Goal: Learn about a topic: Learn about a topic

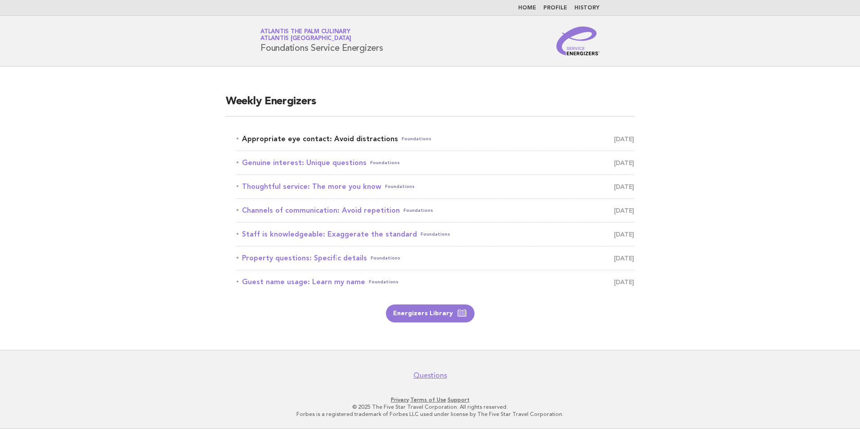
click at [317, 140] on link "Appropriate eye contact: Avoid distractions Foundations September 22" at bounding box center [435, 139] width 397 height 13
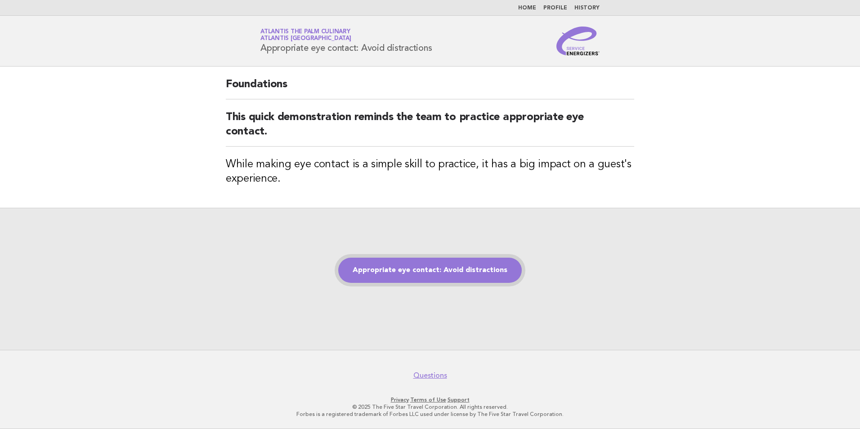
click at [442, 273] on link "Appropriate eye contact: Avoid distractions" at bounding box center [429, 270] width 183 height 25
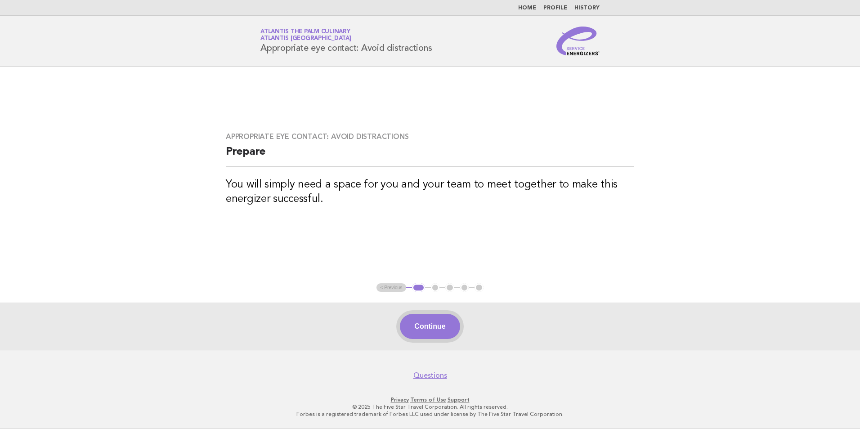
click at [429, 330] on button "Continue" at bounding box center [430, 326] width 60 height 25
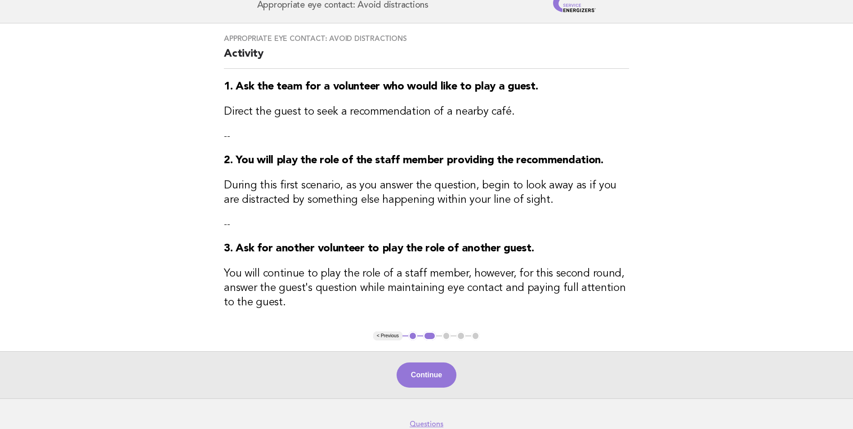
scroll to position [93, 0]
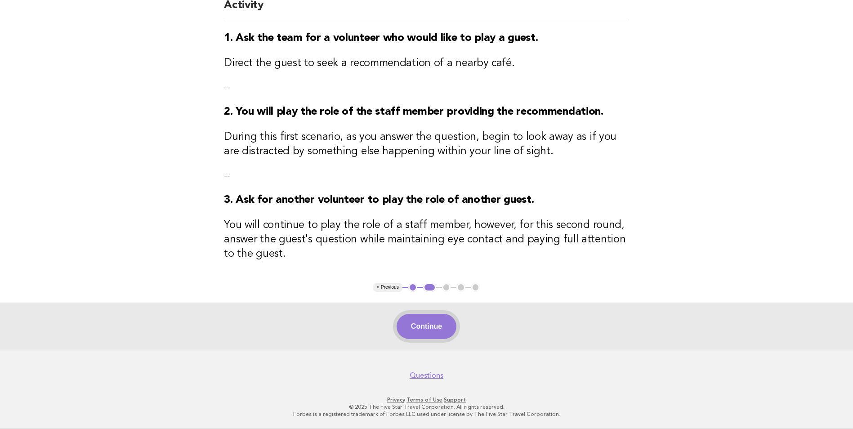
click at [418, 324] on button "Continue" at bounding box center [427, 326] width 60 height 25
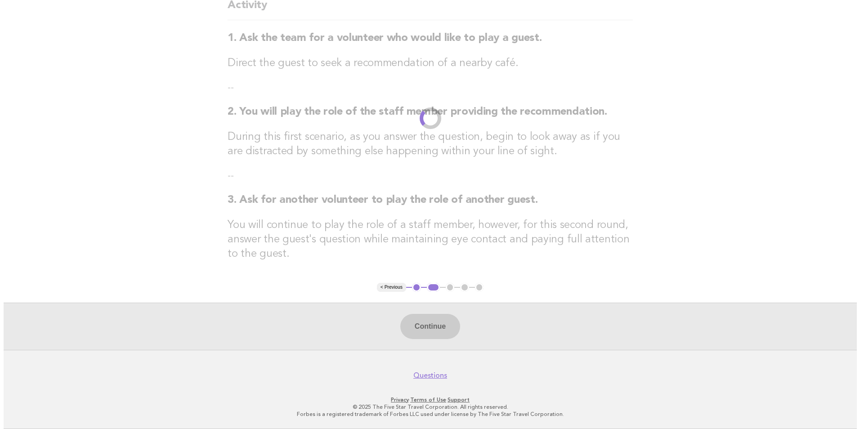
scroll to position [0, 0]
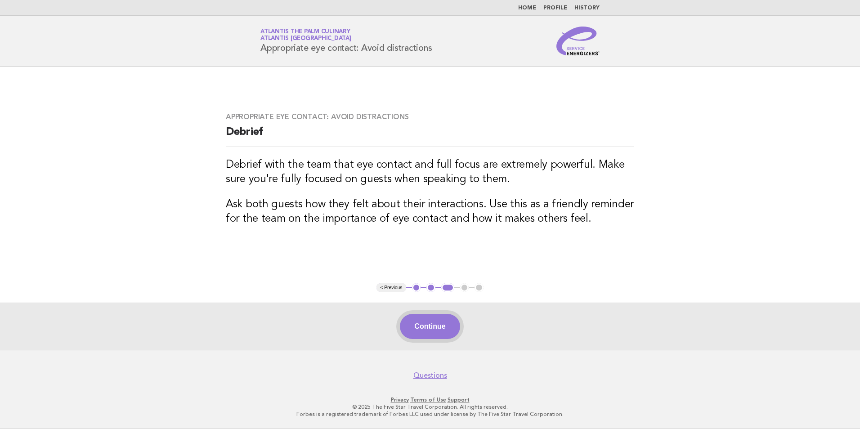
click at [440, 334] on button "Continue" at bounding box center [430, 326] width 60 height 25
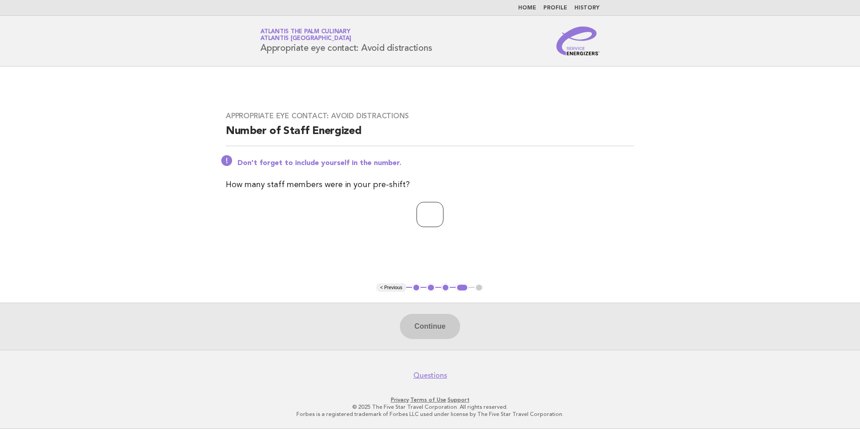
click at [443, 215] on input "*" at bounding box center [429, 214] width 27 height 25
click at [443, 211] on input "*" at bounding box center [429, 214] width 27 height 25
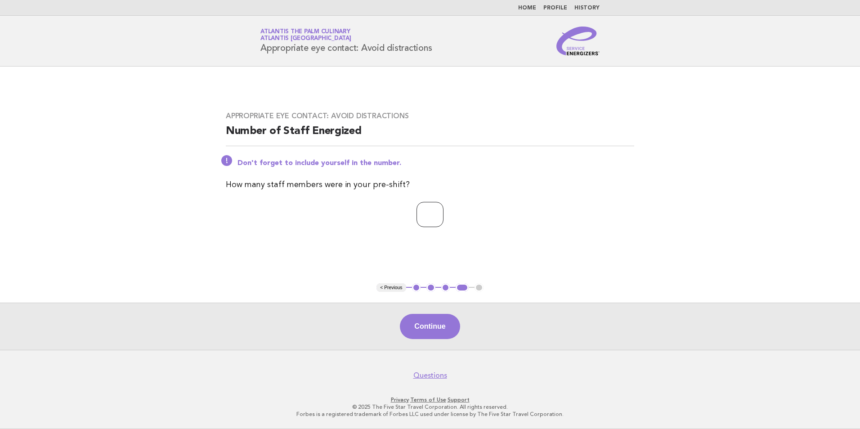
click at [443, 211] on input "*" at bounding box center [429, 214] width 27 height 25
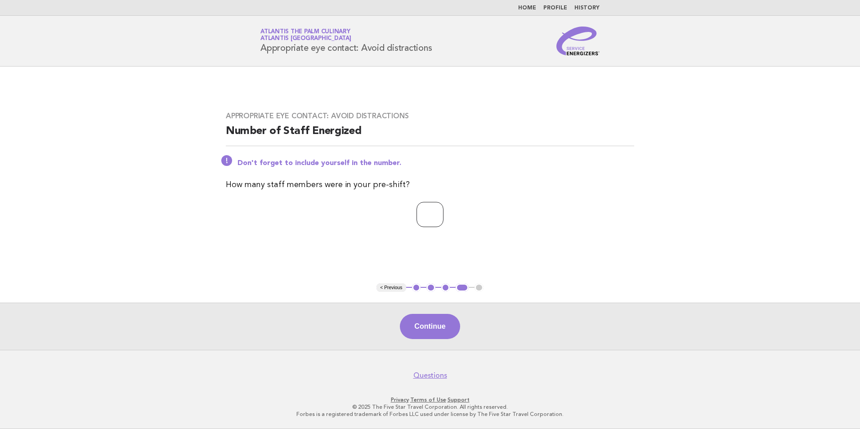
type input "*"
click at [443, 211] on input "*" at bounding box center [429, 214] width 27 height 25
click at [432, 324] on button "Continue" at bounding box center [430, 326] width 60 height 25
